Goal: Task Accomplishment & Management: Use online tool/utility

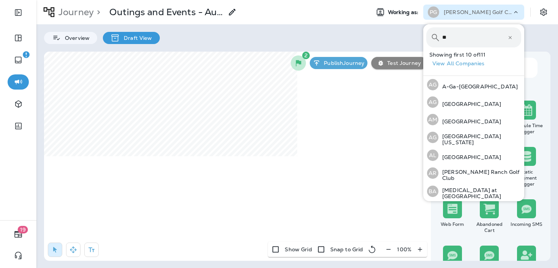
type input "***"
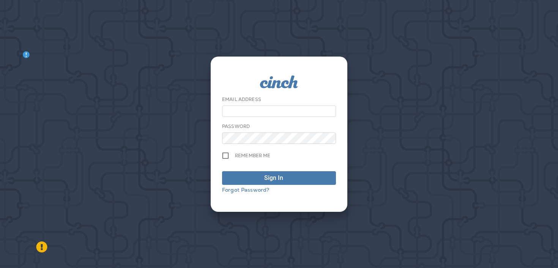
type input "**********"
click at [274, 187] on div "Forgot Password?" at bounding box center [279, 190] width 114 height 6
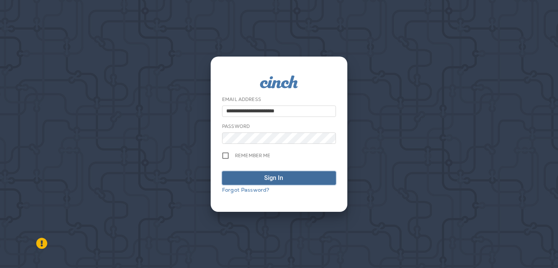
click at [275, 173] on button "Sign In" at bounding box center [279, 178] width 114 height 14
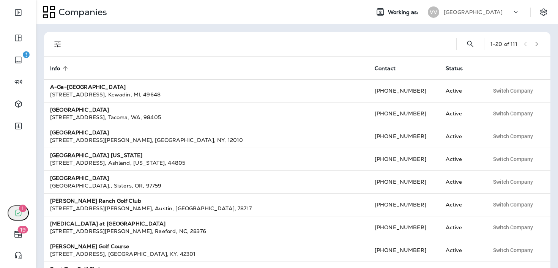
click at [482, 12] on p "[GEOGRAPHIC_DATA]" at bounding box center [472, 12] width 59 height 6
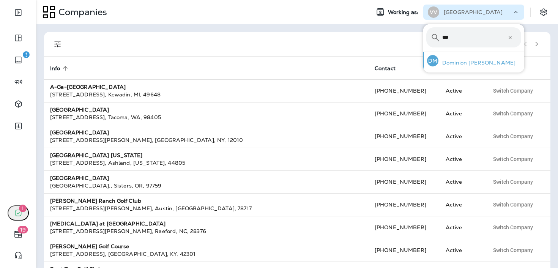
type input "***"
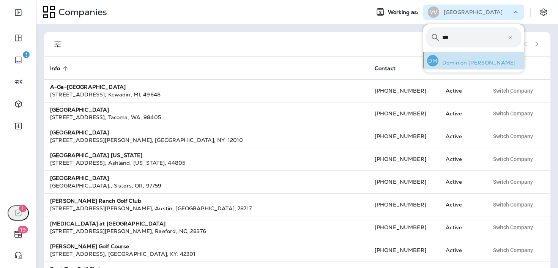
click at [459, 66] on p "Dominion [PERSON_NAME]" at bounding box center [476, 63] width 77 height 6
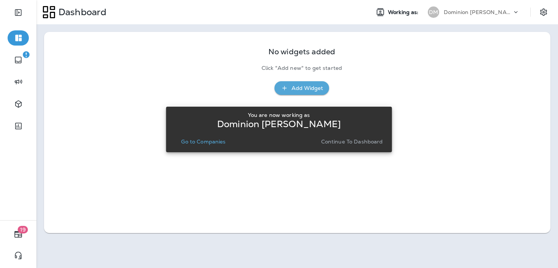
click at [362, 143] on p "Continue to Dashboard" at bounding box center [352, 141] width 62 height 6
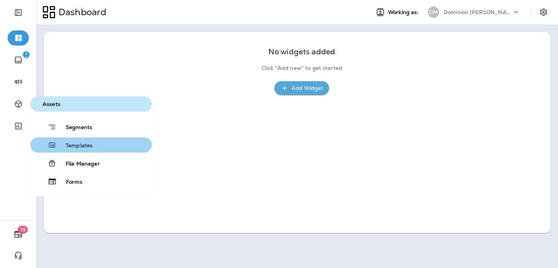
click at [72, 148] on span "Templates" at bounding box center [75, 145] width 36 height 7
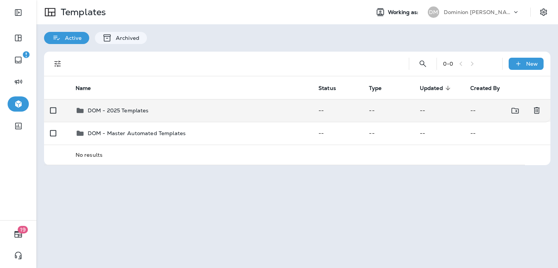
click at [105, 113] on p "DOM - 2025 Templates" at bounding box center [118, 110] width 61 height 6
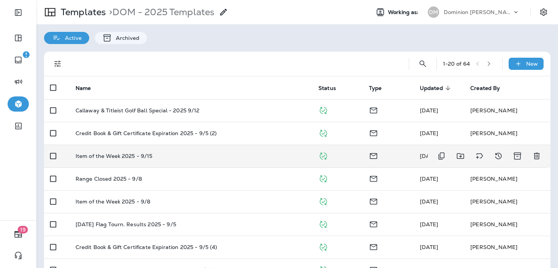
click at [96, 150] on td "Item of the Week 2025 - 9/15" at bounding box center [190, 156] width 243 height 23
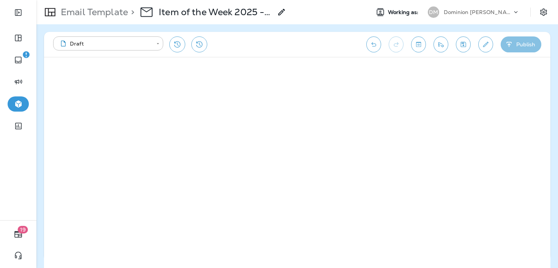
click at [520, 41] on button "Publish" at bounding box center [520, 44] width 41 height 16
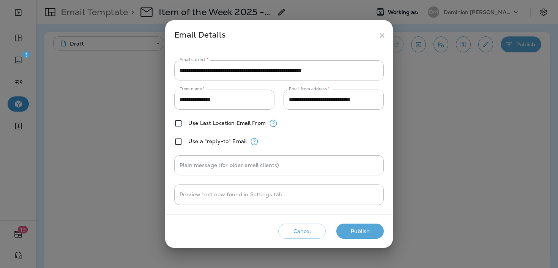
click at [350, 231] on button "Publish" at bounding box center [359, 231] width 47 height 16
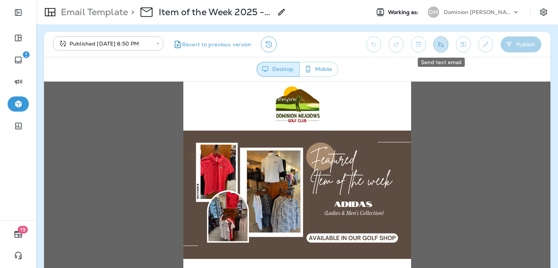
click at [437, 47] on icon "Send test email" at bounding box center [441, 45] width 8 height 8
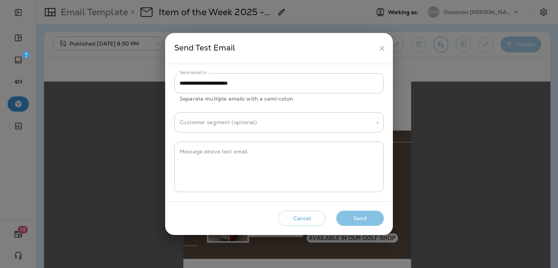
click at [359, 221] on button "Send" at bounding box center [359, 219] width 47 height 16
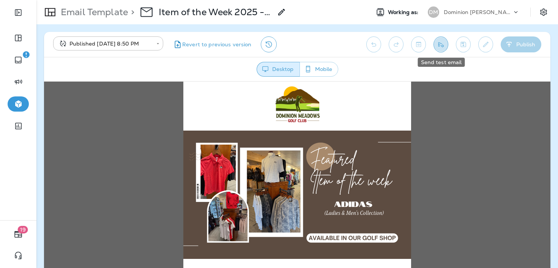
click at [438, 42] on icon "Send test email" at bounding box center [440, 44] width 5 height 5
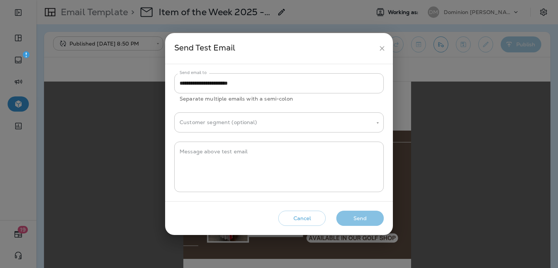
click at [358, 217] on button "Send" at bounding box center [359, 219] width 47 height 16
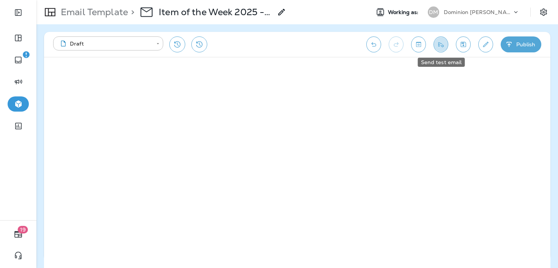
click at [443, 51] on button "Send test email" at bounding box center [440, 44] width 15 height 16
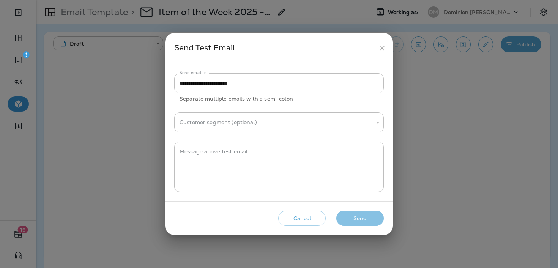
click at [357, 214] on button "Send" at bounding box center [359, 219] width 47 height 16
